Goal: Task Accomplishment & Management: Manage account settings

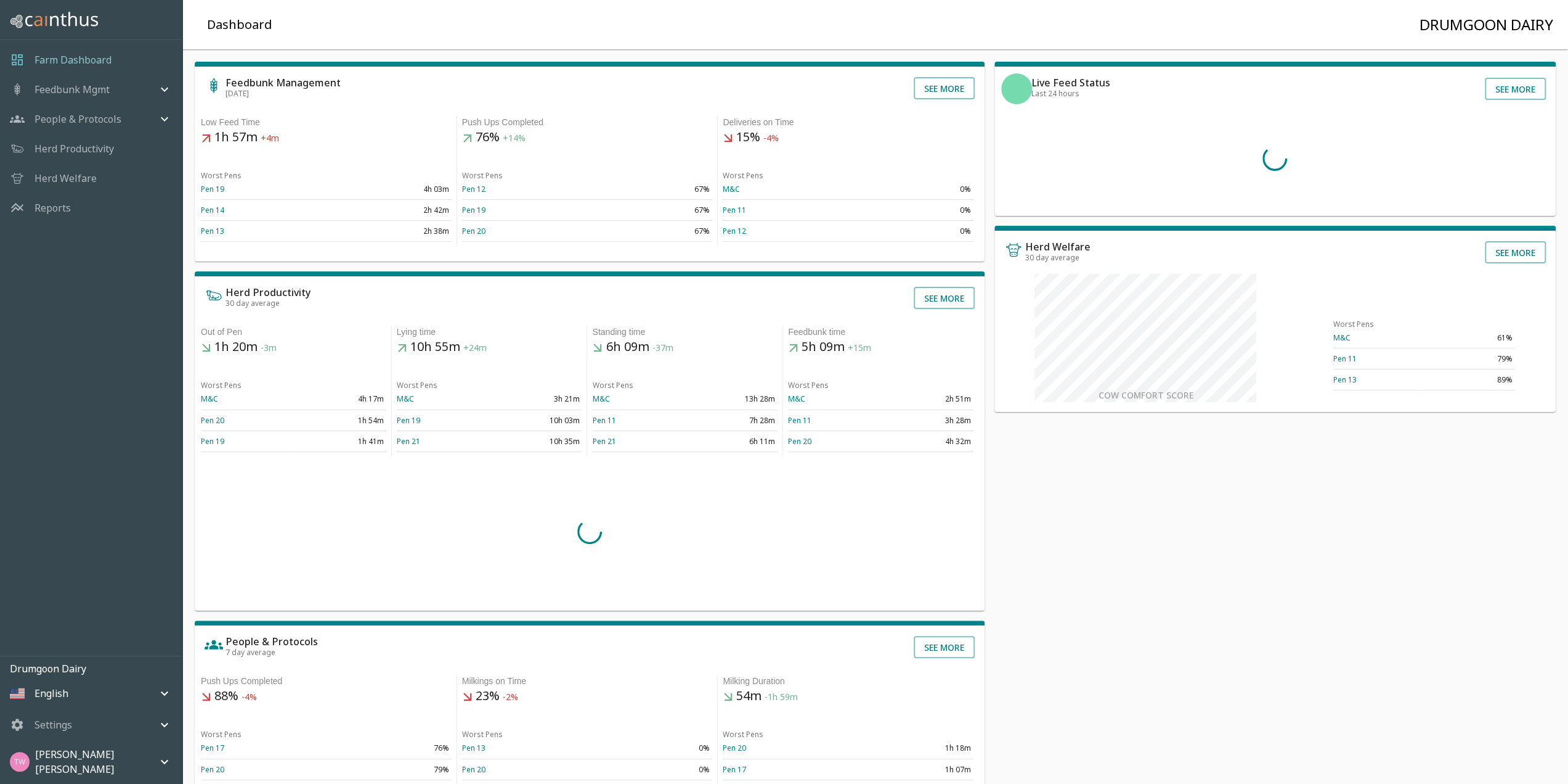
click at [161, 761] on icon "mailbox folders" at bounding box center [164, 761] width 15 height 15
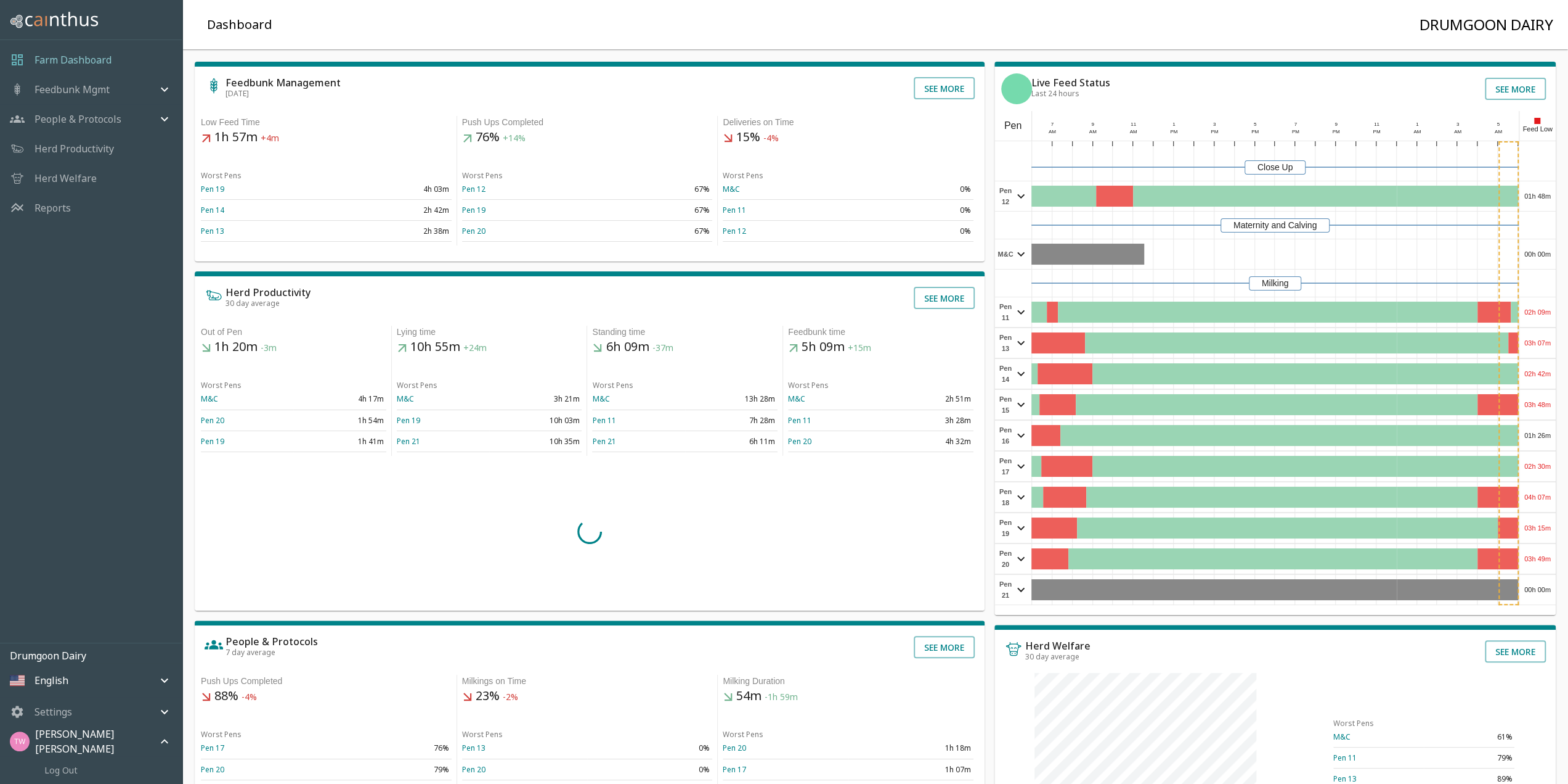
click at [72, 776] on div "Log Out" at bounding box center [91, 770] width 181 height 28
